Goal: Find specific page/section: Find specific page/section

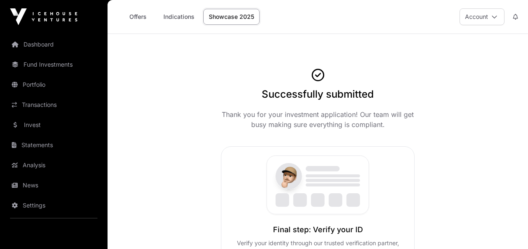
scroll to position [51, 0]
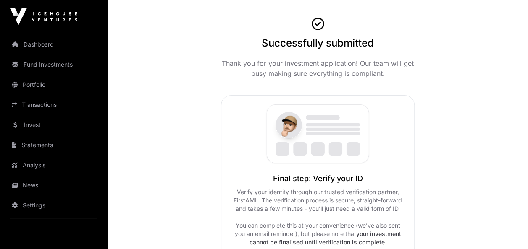
click at [50, 49] on link "Dashboard" at bounding box center [54, 44] width 94 height 18
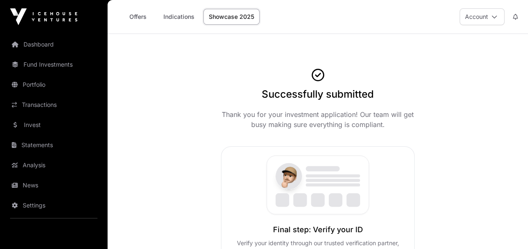
click at [39, 45] on link "Dashboard" at bounding box center [54, 44] width 94 height 18
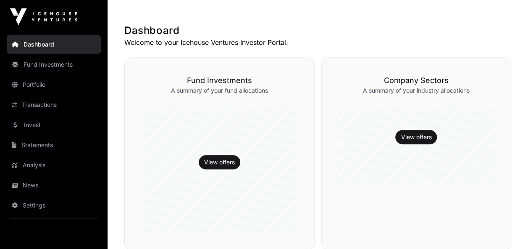
scroll to position [135, 0]
